Goal: Transaction & Acquisition: Purchase product/service

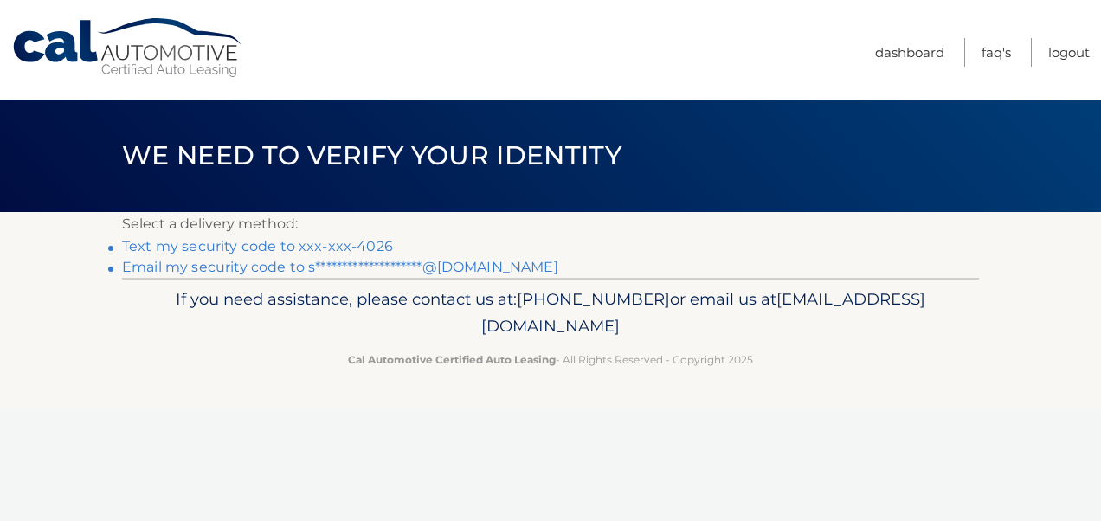
click at [152, 244] on link "Text my security code to xxx-xxx-4026" at bounding box center [257, 246] width 271 height 16
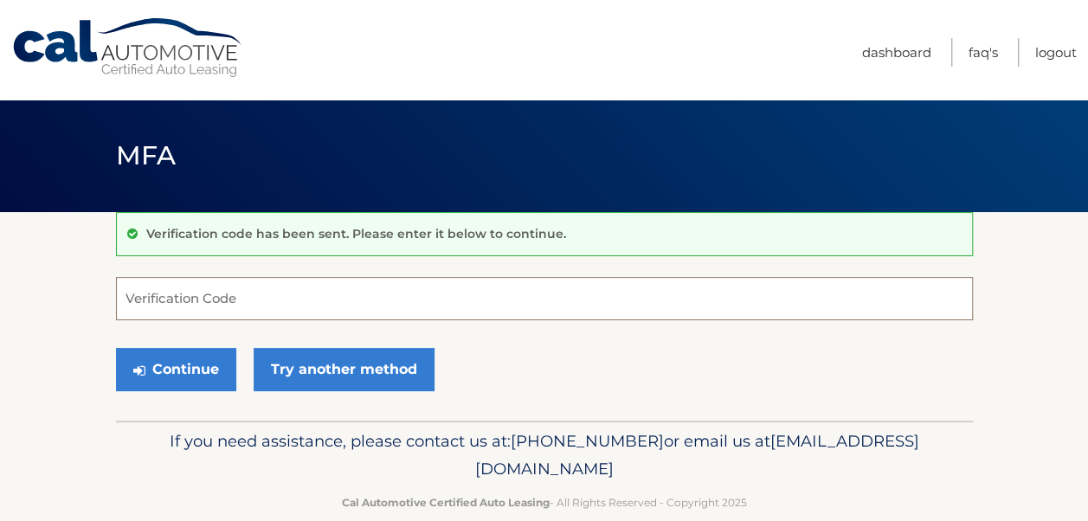
click at [318, 300] on input "Verification Code" at bounding box center [544, 298] width 857 height 43
type input "870346"
click at [116, 348] on button "Continue" at bounding box center [176, 369] width 120 height 43
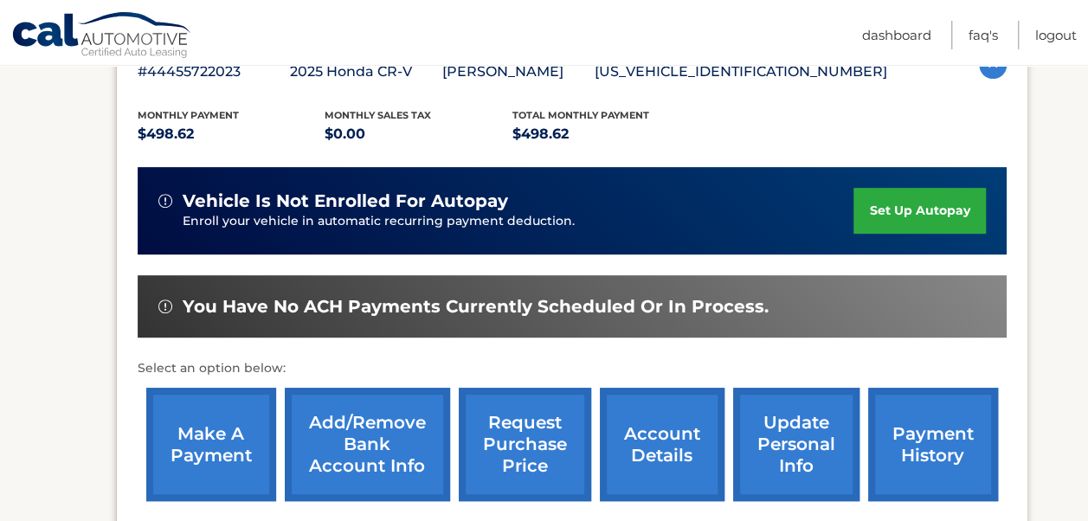
scroll to position [369, 0]
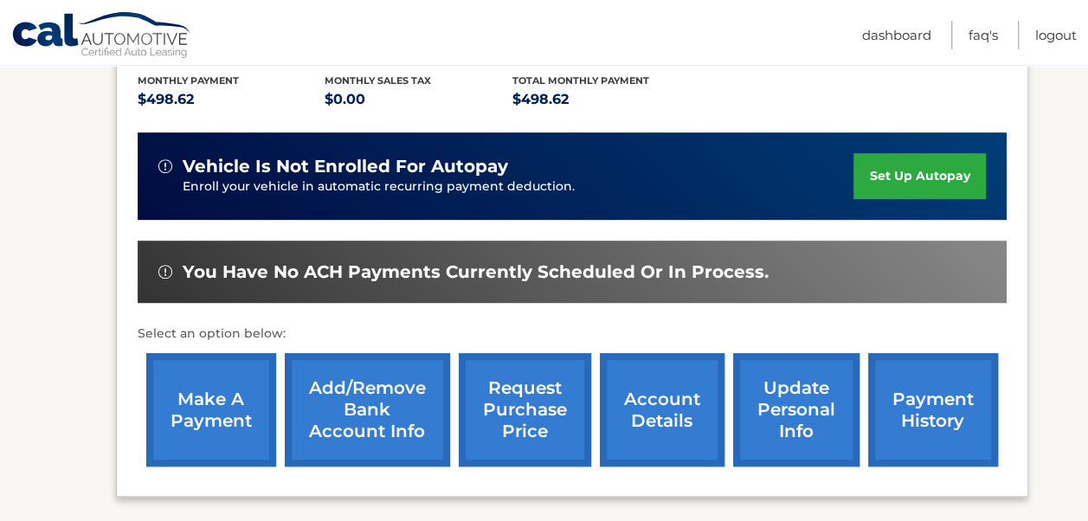
click at [233, 405] on link "make a payment" at bounding box center [211, 409] width 130 height 113
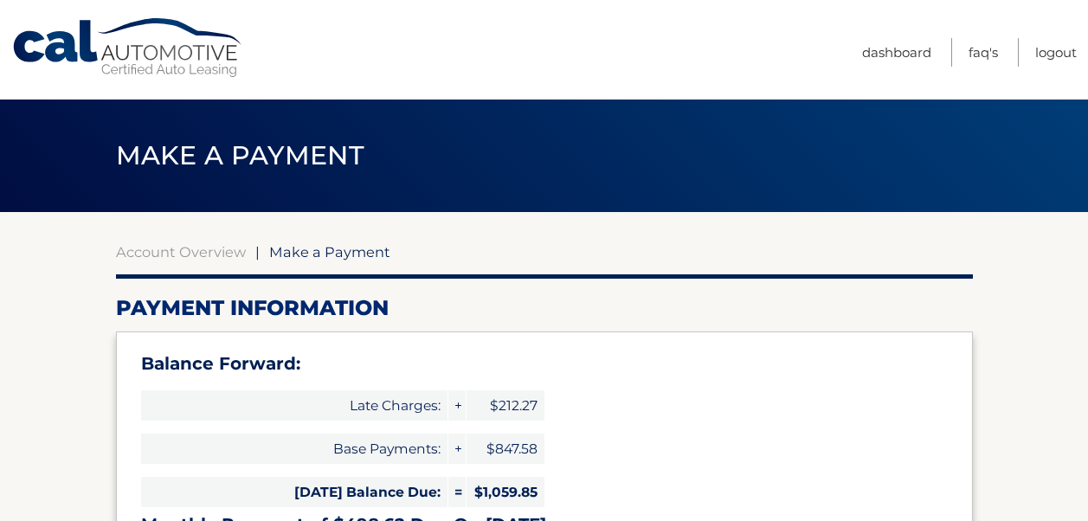
select select "MDVhYmM3ZGUtM2ExNS00ZDU1LWE5ZTUtNWFhNGEzZjBiNTk1"
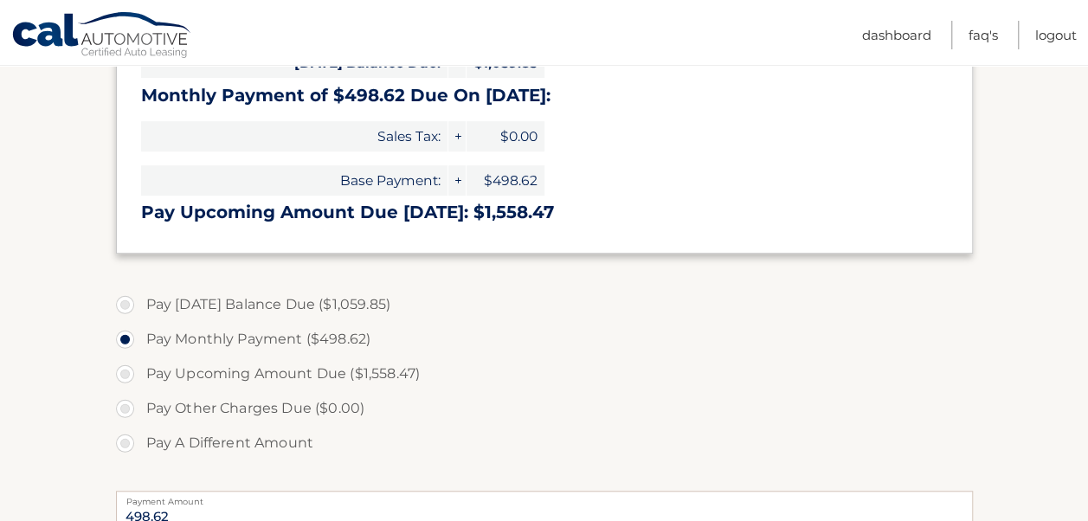
scroll to position [456, 0]
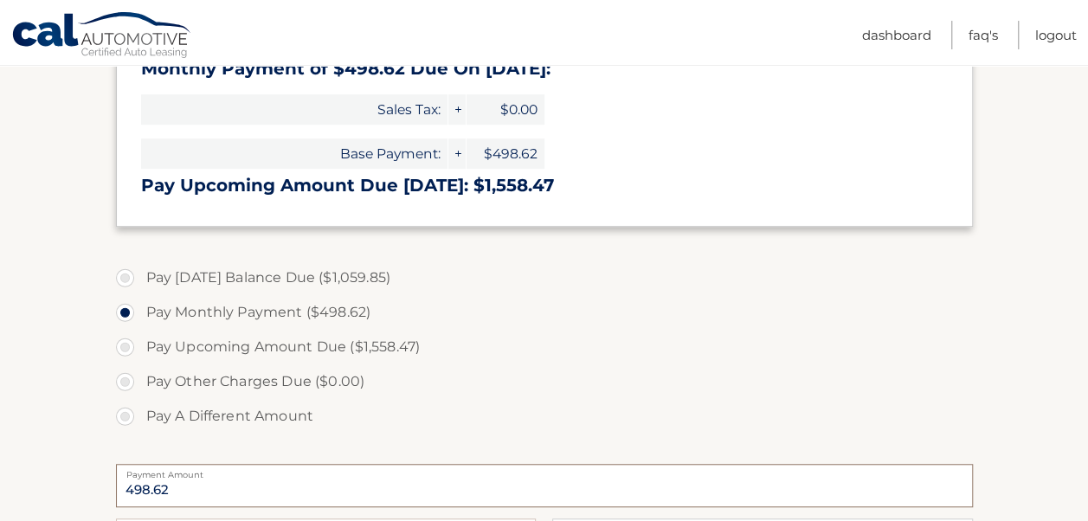
click at [201, 481] on input "498.62" at bounding box center [544, 485] width 857 height 43
click at [201, 483] on input "498.62" at bounding box center [544, 485] width 857 height 43
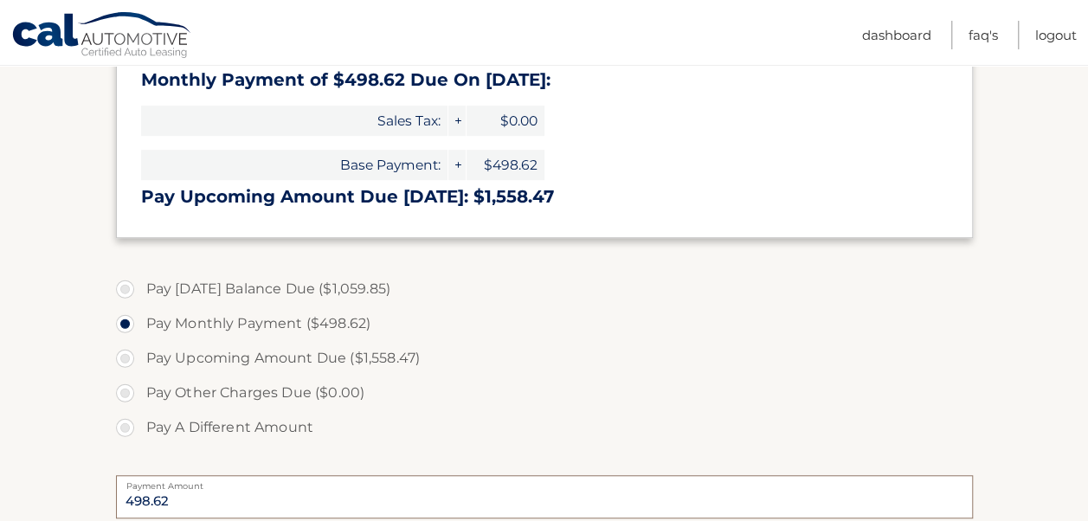
scroll to position [446, 0]
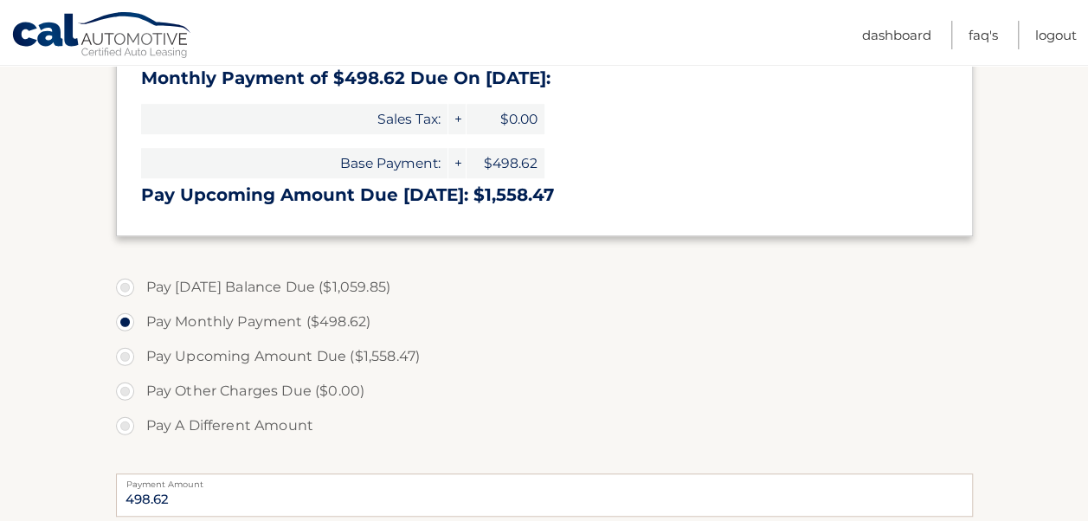
click at [125, 429] on label "Pay A Different Amount" at bounding box center [544, 425] width 857 height 35
click at [125, 429] on input "Pay A Different Amount" at bounding box center [131, 422] width 17 height 28
radio input "true"
type input "500.00"
click at [776, 393] on label "Pay Other Charges Due ($0.00)" at bounding box center [544, 391] width 857 height 35
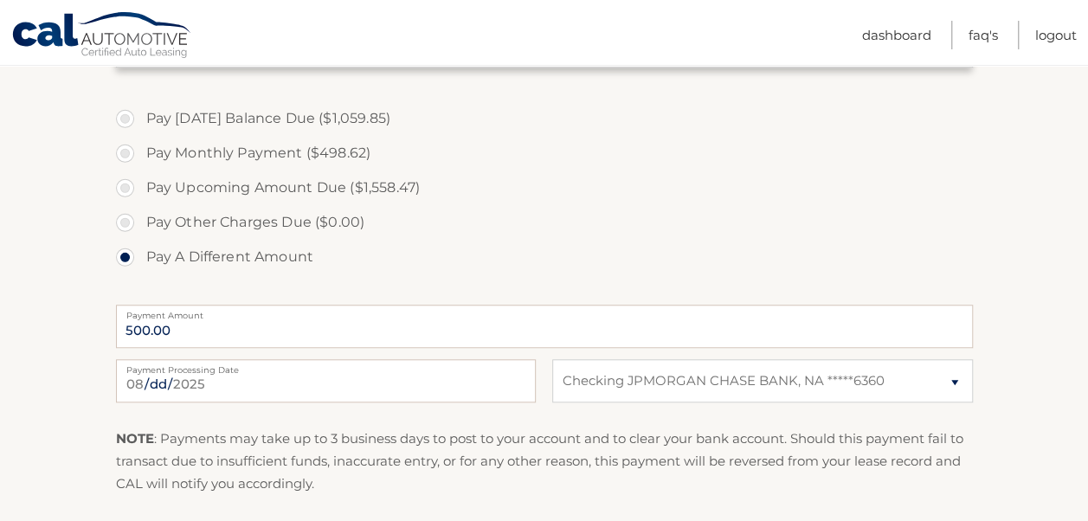
scroll to position [652, 0]
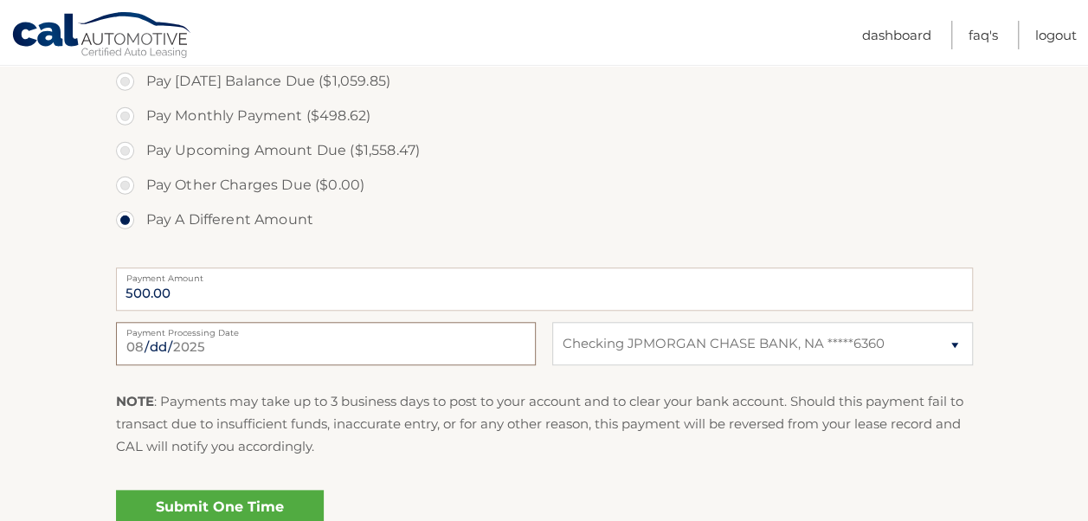
click at [452, 354] on input "2025-08-28" at bounding box center [326, 343] width 420 height 43
click at [325, 242] on div "Pay Today's Balance Due ($1,059.85) Pay Monthly Payment ($498.62) Pay Upcoming …" at bounding box center [544, 160] width 857 height 192
click at [154, 356] on input "[DATE]" at bounding box center [326, 343] width 420 height 43
click at [345, 275] on label "Payment Amount" at bounding box center [544, 274] width 857 height 14
click at [345, 275] on input "500.00" at bounding box center [544, 288] width 857 height 43
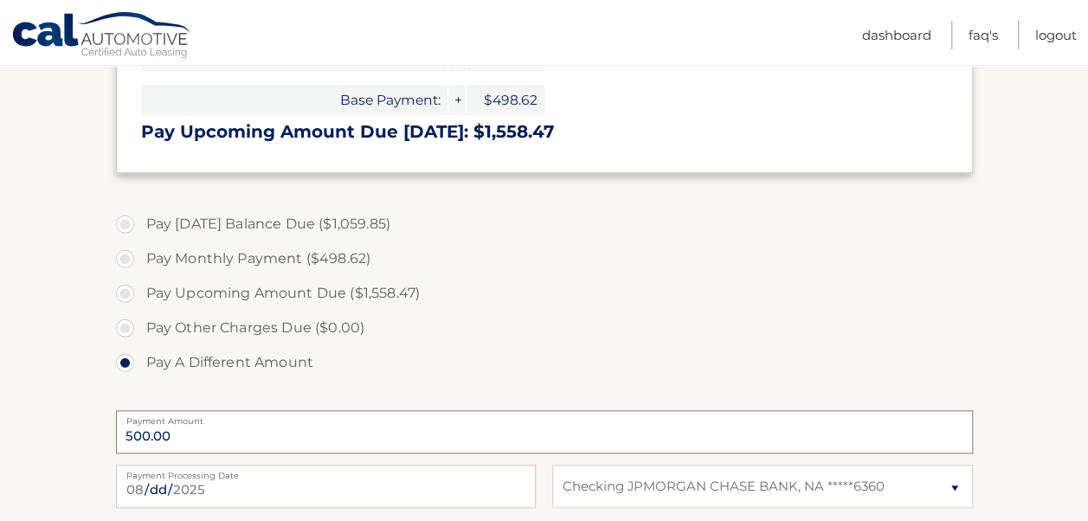
scroll to position [531, 0]
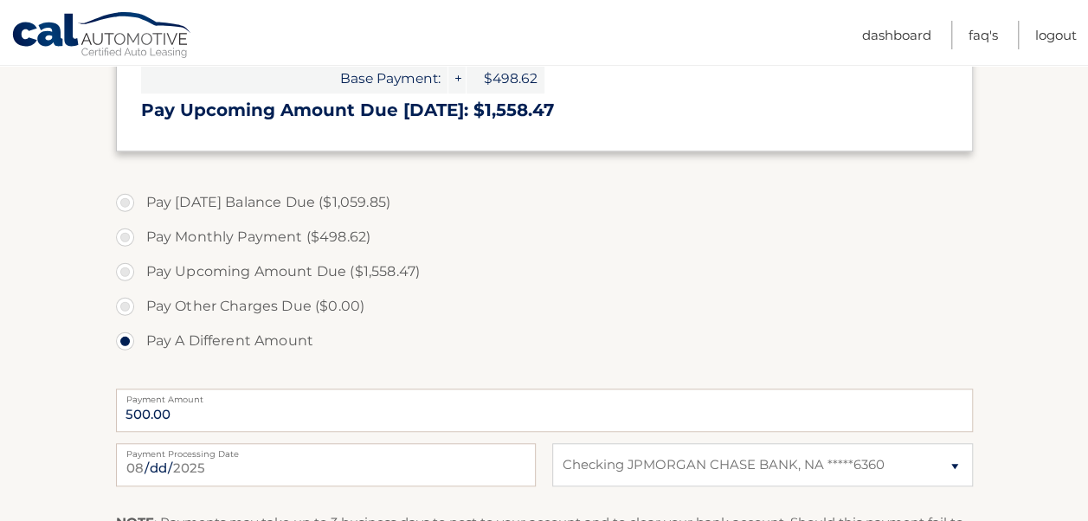
click at [124, 229] on label "Pay Monthly Payment ($498.62)" at bounding box center [544, 237] width 857 height 35
click at [124, 229] on input "Pay Monthly Payment ($498.62)" at bounding box center [131, 234] width 17 height 28
radio input "true"
type input "498.62"
click at [343, 200] on label "Pay [DATE] Balance Due ($1,059.85)" at bounding box center [544, 202] width 857 height 35
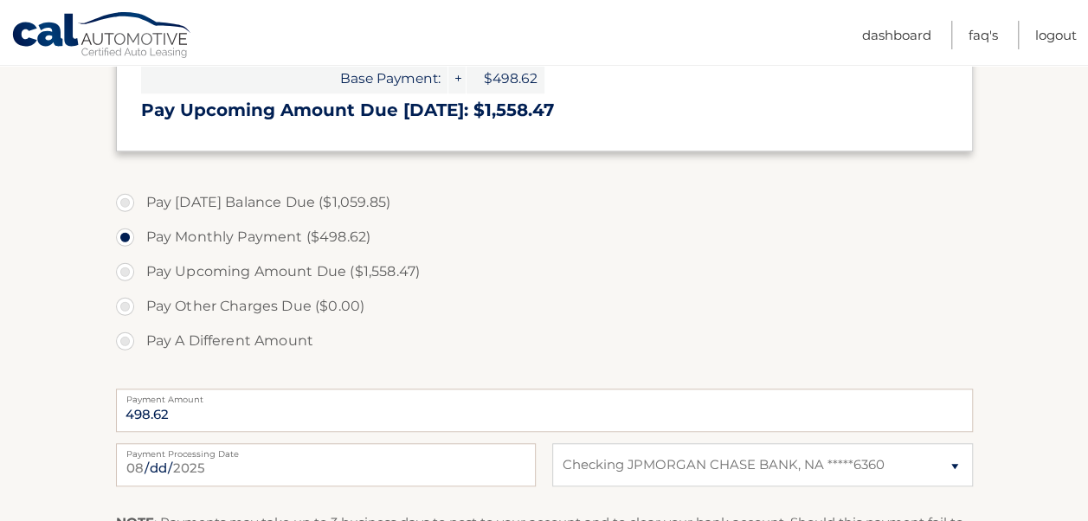
click at [140, 200] on input "Pay [DATE] Balance Due ($1,059.85)" at bounding box center [131, 199] width 17 height 28
radio input "true"
type input "1059.85"
click at [471, 470] on input "[DATE]" at bounding box center [326, 464] width 420 height 43
click at [459, 268] on label "Pay Upcoming Amount Due ($1,558.47)" at bounding box center [544, 271] width 857 height 35
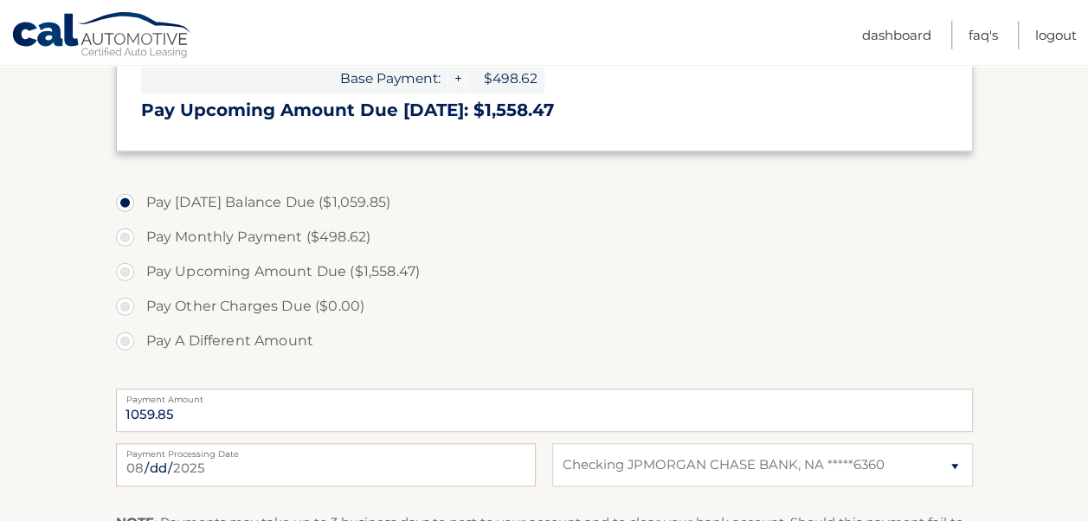
click at [140, 268] on input "Pay Upcoming Amount Due ($1,558.47)" at bounding box center [131, 268] width 17 height 28
radio input "true"
type input "1558.47"
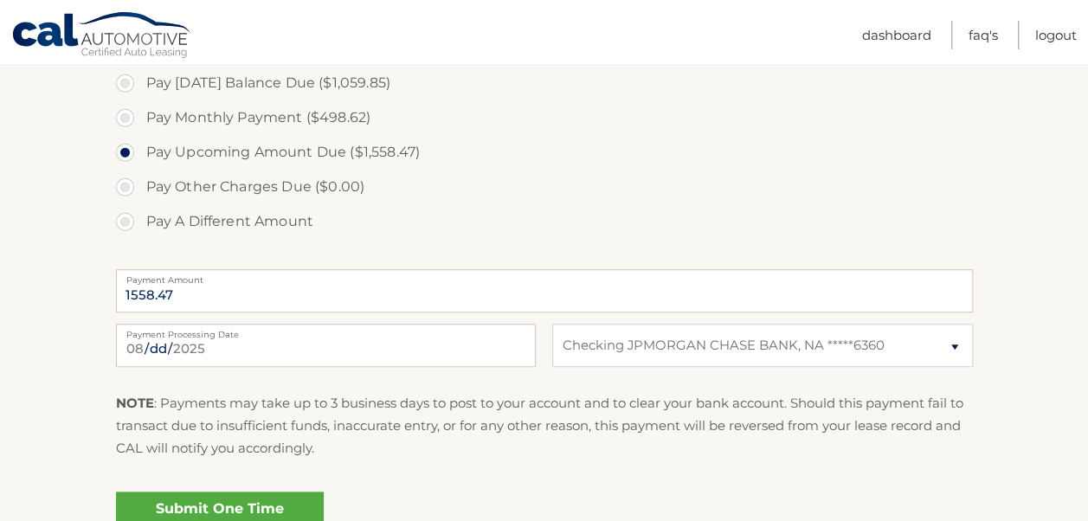
scroll to position [643, 0]
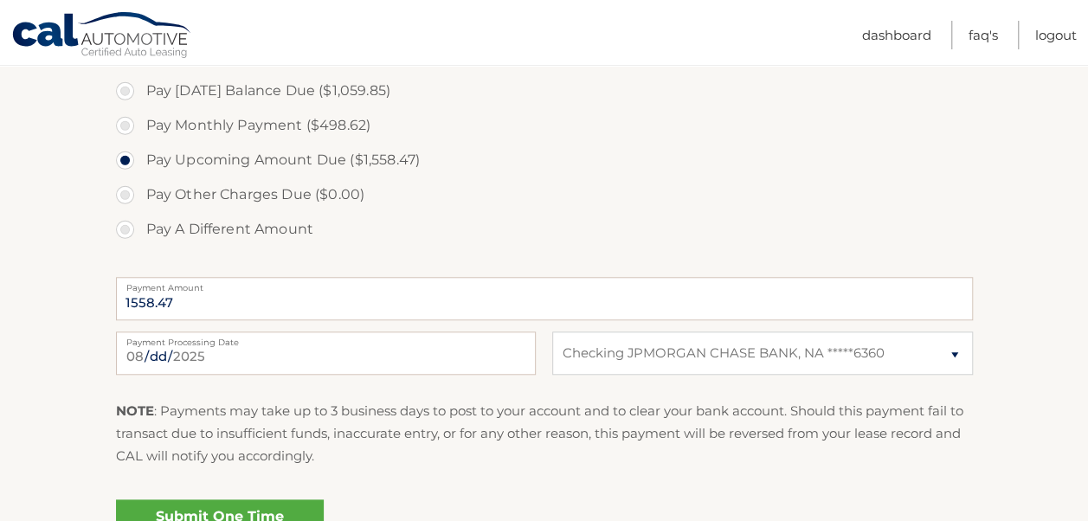
click at [206, 235] on label "Pay A Different Amount" at bounding box center [544, 229] width 857 height 35
click at [140, 235] on input "Pay A Different Amount" at bounding box center [131, 226] width 17 height 28
radio input "true"
click at [204, 334] on label "Payment Processing Date" at bounding box center [326, 338] width 420 height 14
click at [204, 334] on input "[DATE]" at bounding box center [326, 352] width 420 height 43
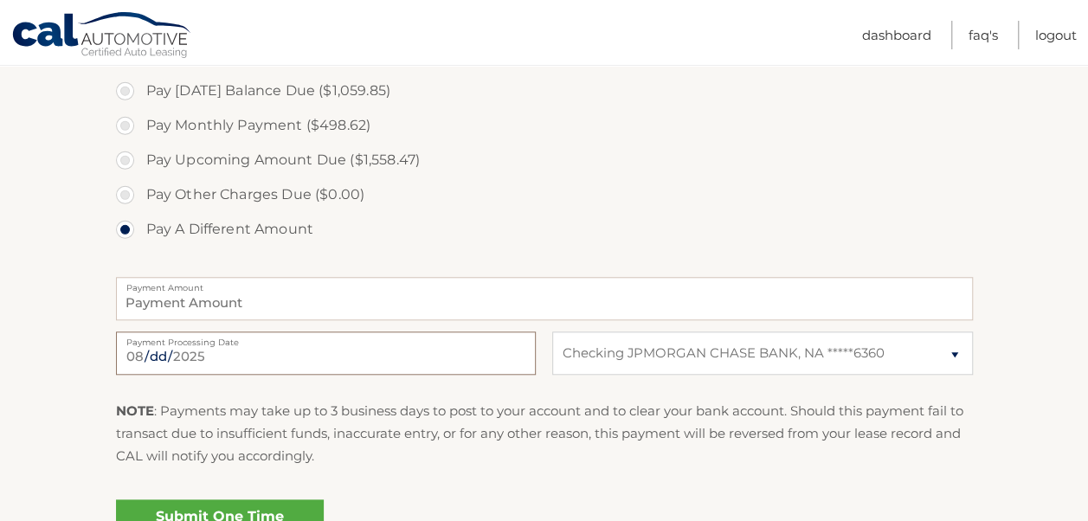
click at [257, 362] on input "[DATE]" at bounding box center [326, 352] width 420 height 43
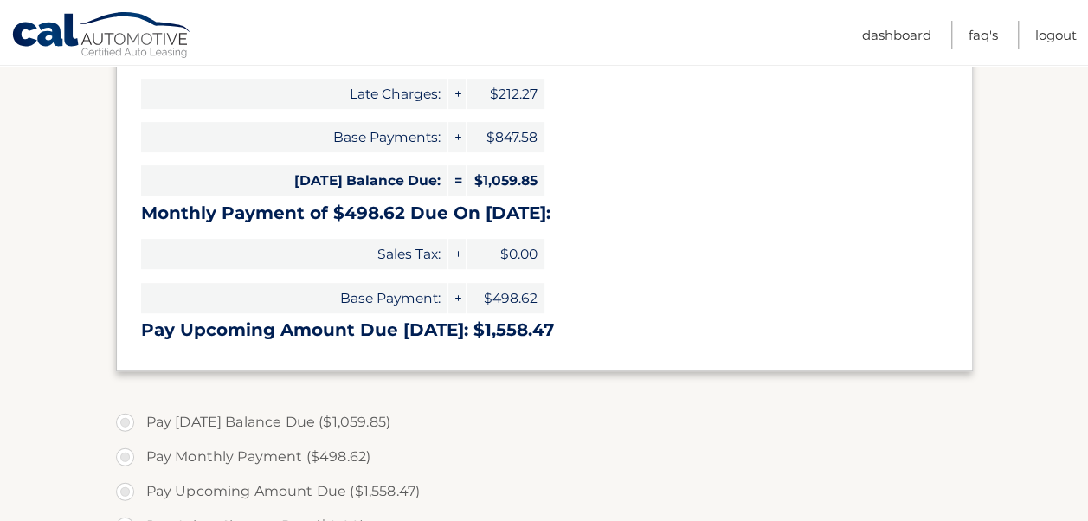
scroll to position [217, 0]
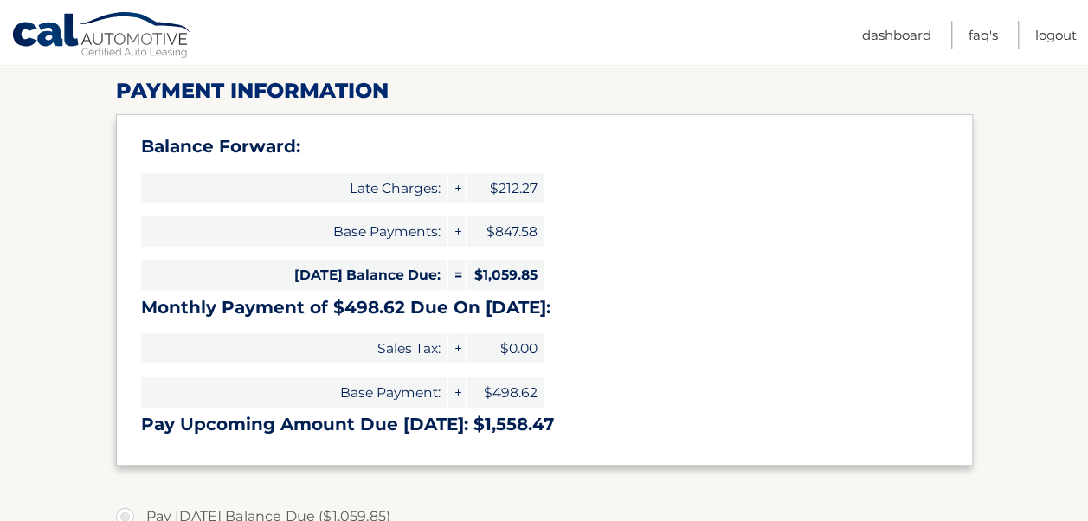
click at [931, 36] on ul "Dashboard FAQ's Logout" at bounding box center [969, 32] width 215 height 65
click at [908, 36] on link "Dashboard" at bounding box center [896, 35] width 69 height 29
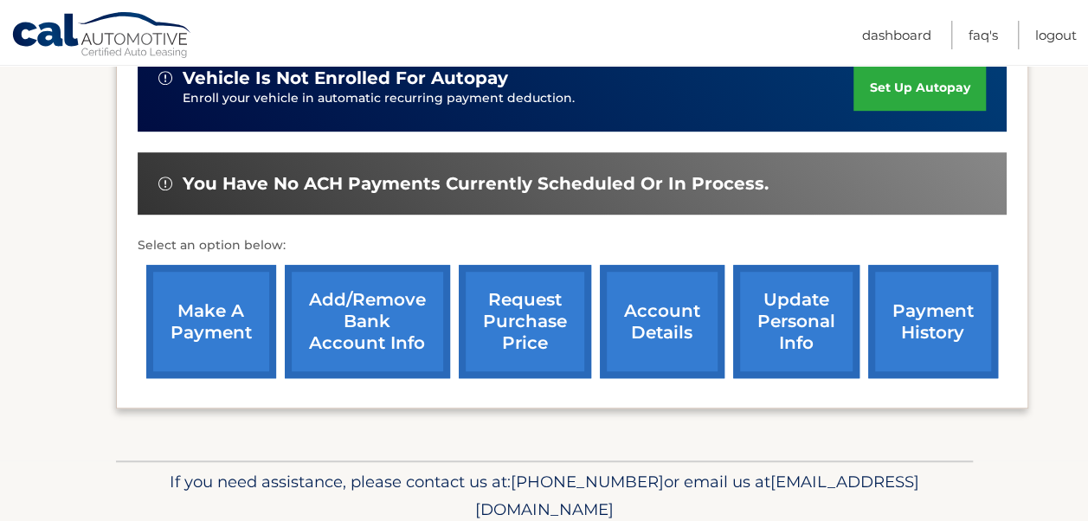
scroll to position [453, 0]
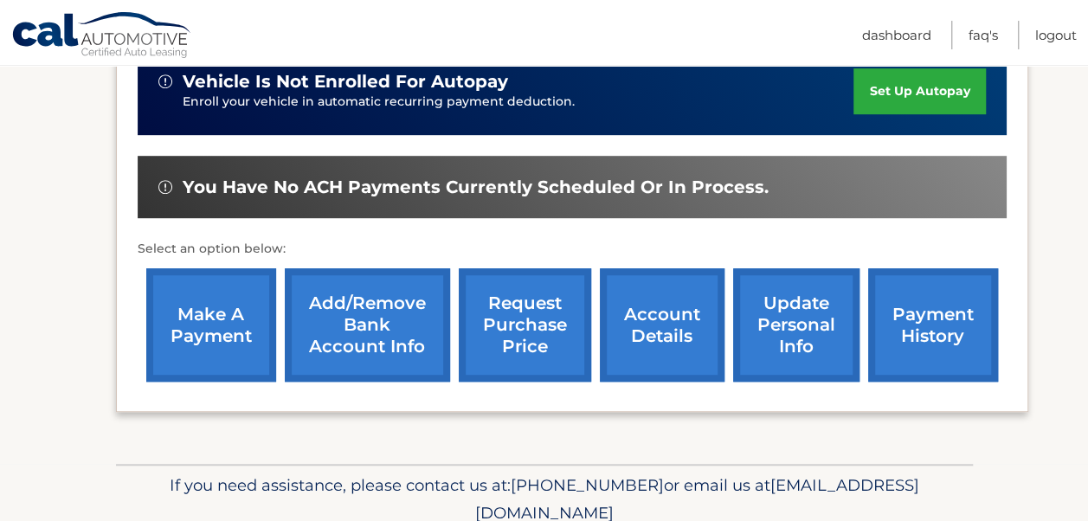
click at [893, 336] on link "payment history" at bounding box center [933, 324] width 130 height 113
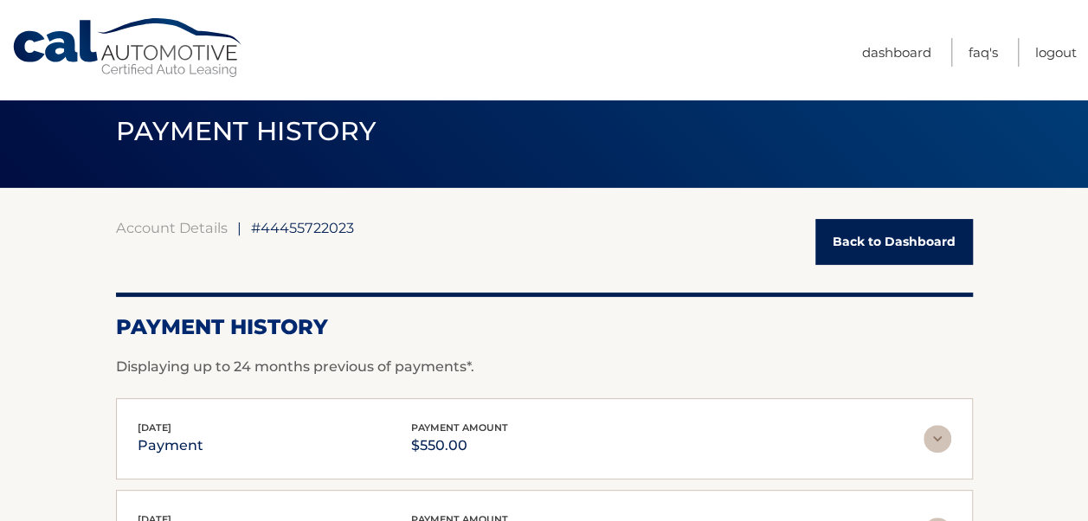
scroll to position [47, 0]
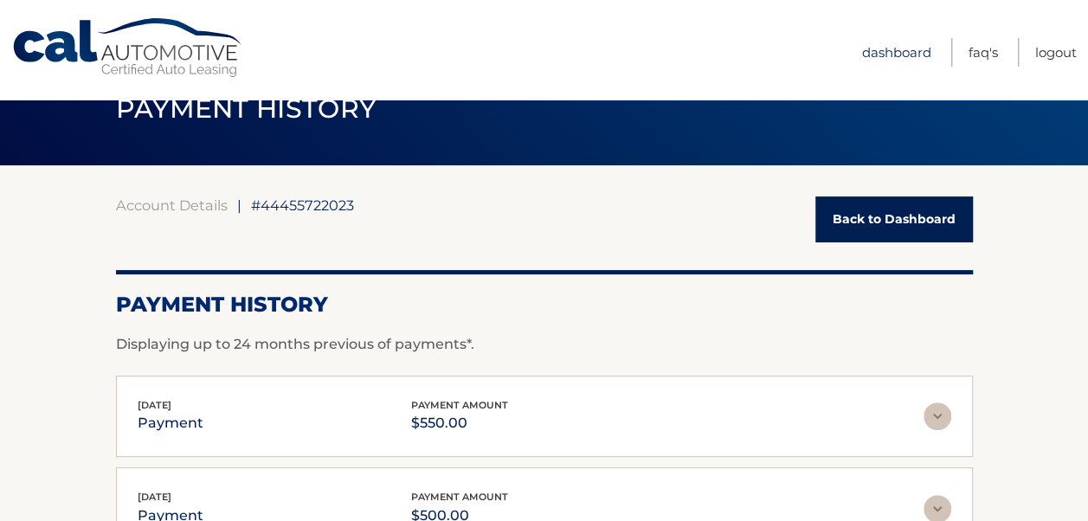
click at [887, 57] on link "Dashboard" at bounding box center [896, 52] width 69 height 29
click at [871, 52] on link "Dashboard" at bounding box center [896, 52] width 69 height 29
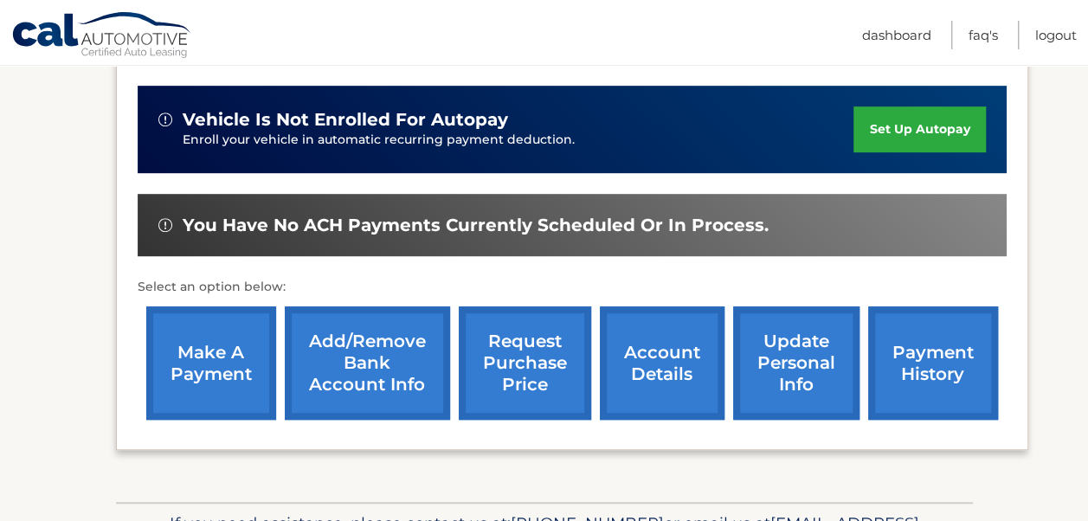
scroll to position [412, 0]
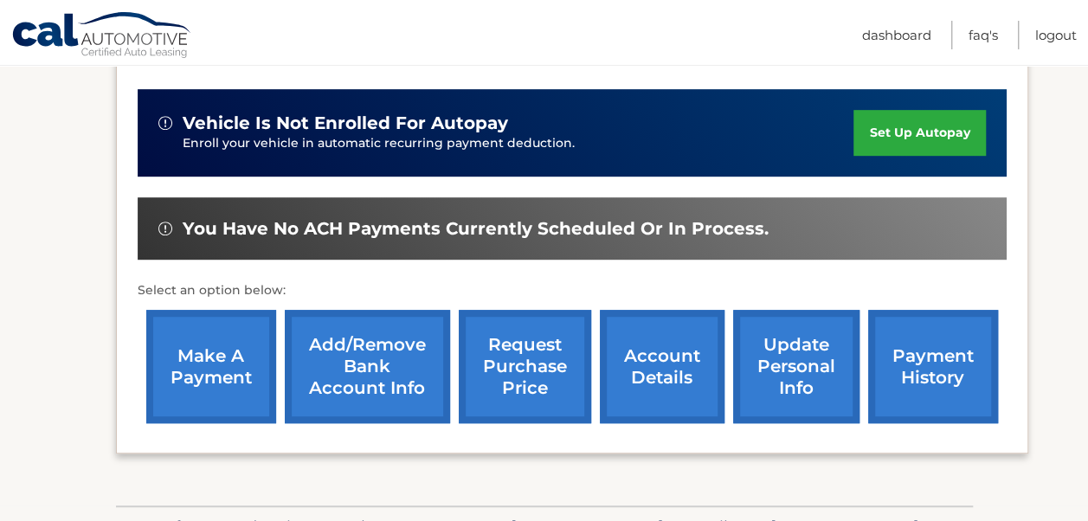
click at [186, 350] on link "make a payment" at bounding box center [211, 366] width 130 height 113
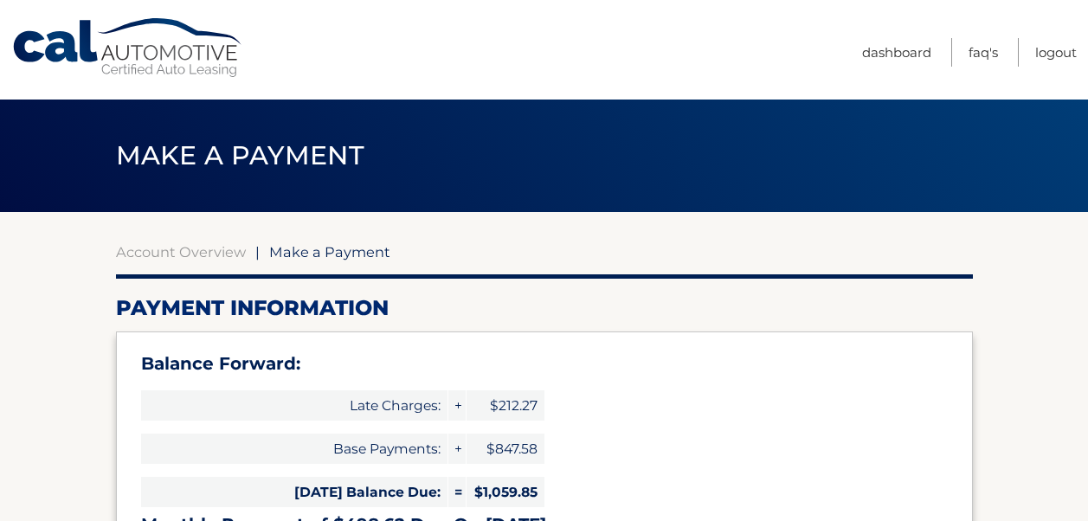
select select "MDVhYmM3ZGUtM2ExNS00ZDU1LWE5ZTUtNWFhNGEzZjBiNTk1"
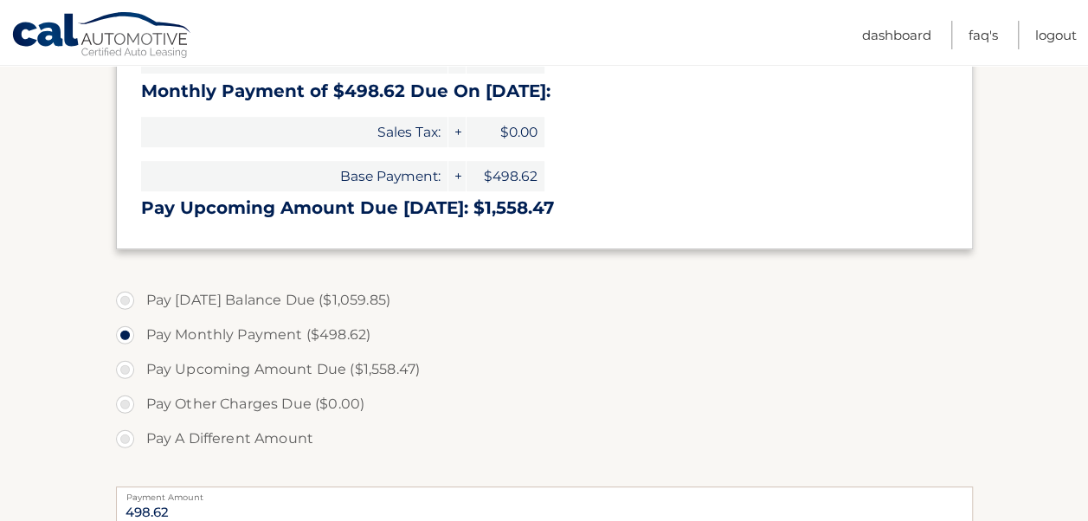
scroll to position [435, 0]
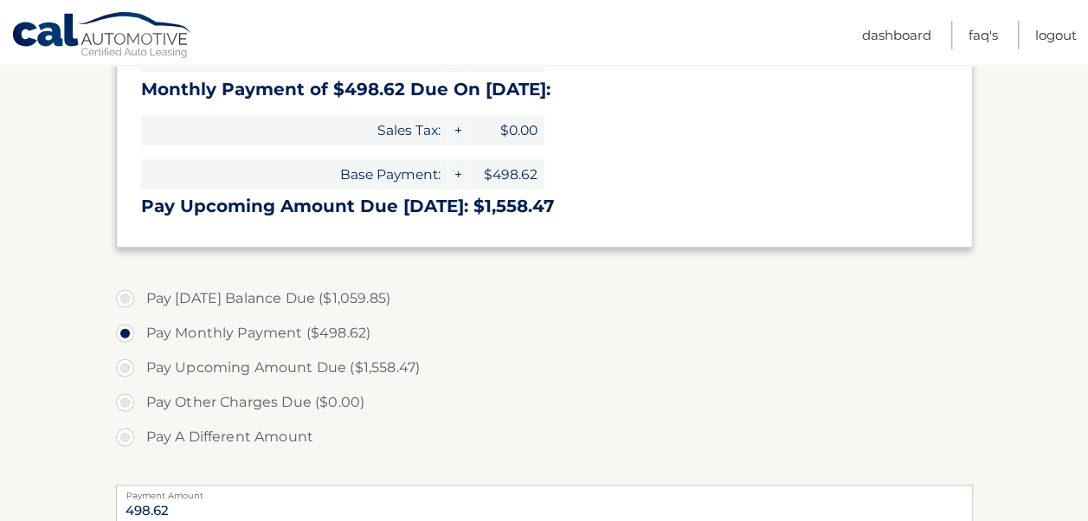
click at [131, 427] on label "Pay A Different Amount" at bounding box center [544, 437] width 857 height 35
click at [131, 427] on input "Pay A Different Amount" at bounding box center [131, 434] width 17 height 28
radio input "true"
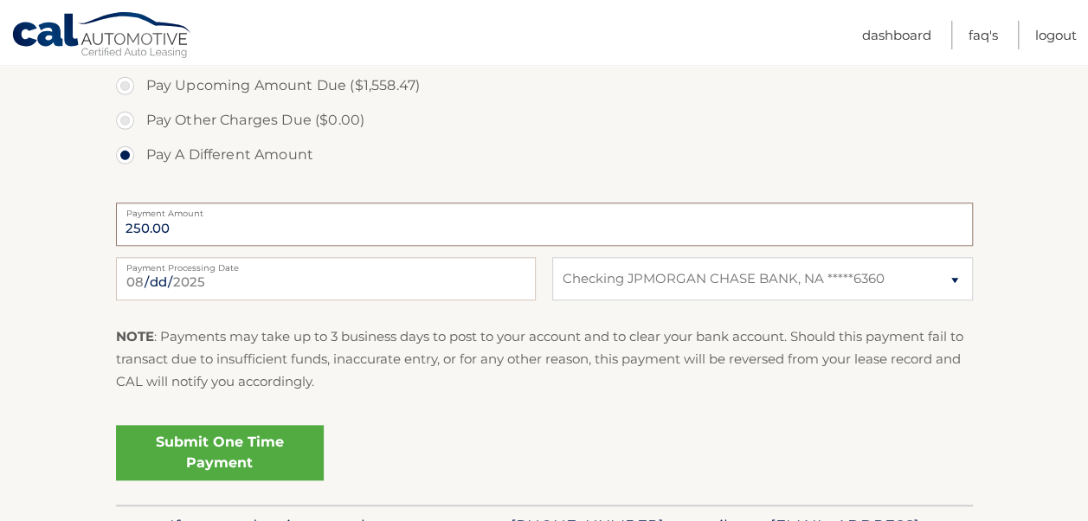
scroll to position [732, 0]
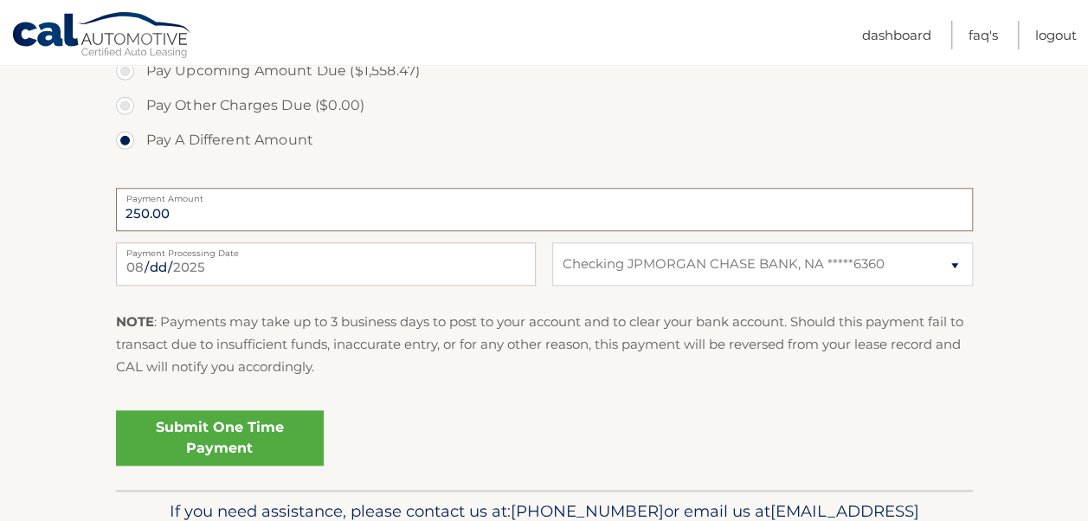
type input "250.00"
click at [336, 265] on input "[DATE]" at bounding box center [326, 263] width 420 height 43
type input "[DATE]"
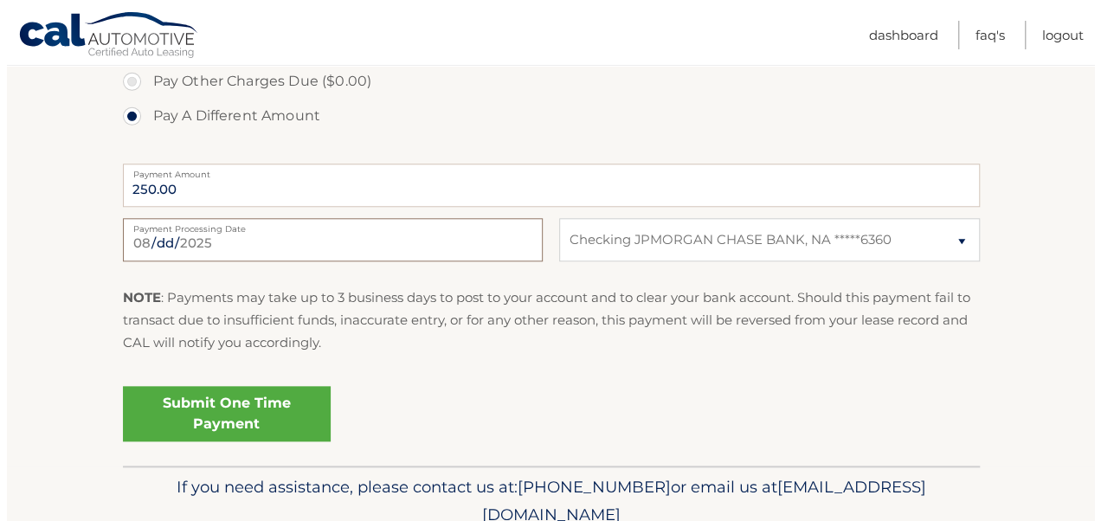
scroll to position [760, 0]
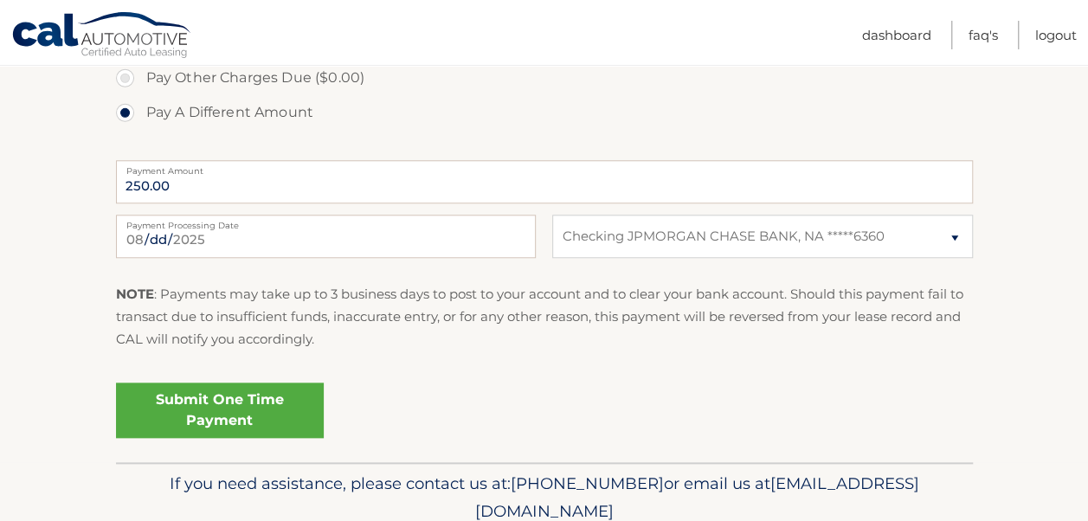
click at [287, 419] on link "Submit One Time Payment" at bounding box center [220, 409] width 208 height 55
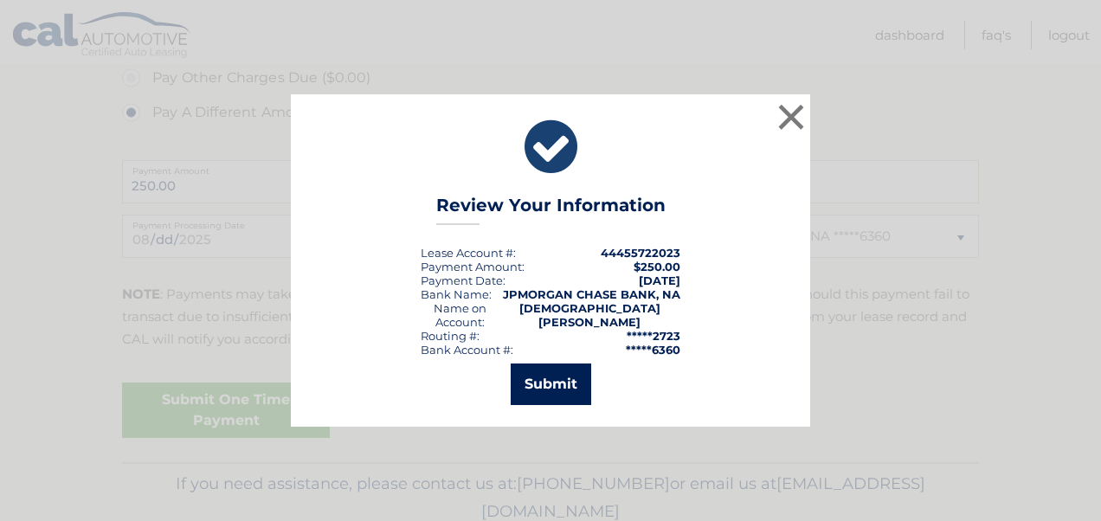
click at [574, 369] on button "Submit" at bounding box center [550, 384] width 80 height 42
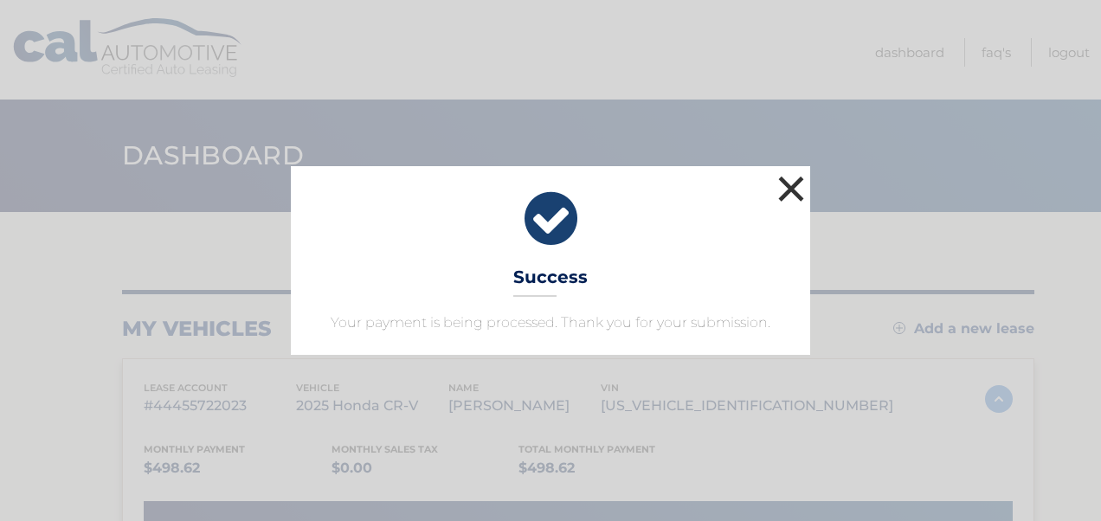
click at [796, 183] on button "×" at bounding box center [790, 188] width 35 height 35
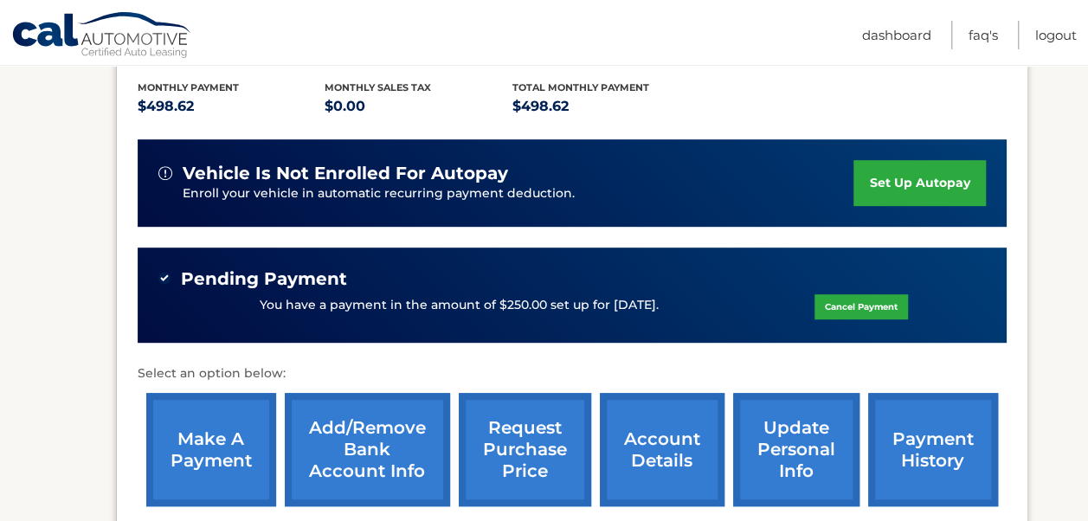
scroll to position [374, 0]
